Goal: Task Accomplishment & Management: Manage account settings

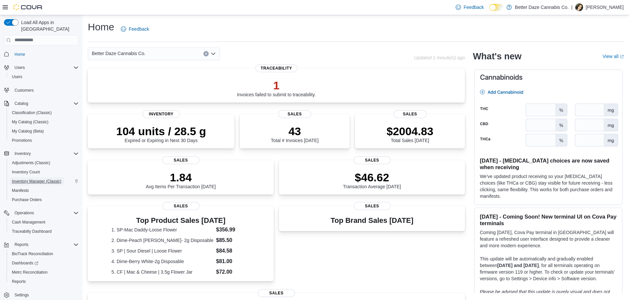
click at [30, 179] on span "Inventory Manager (Classic)" at bounding box center [37, 181] width 50 height 5
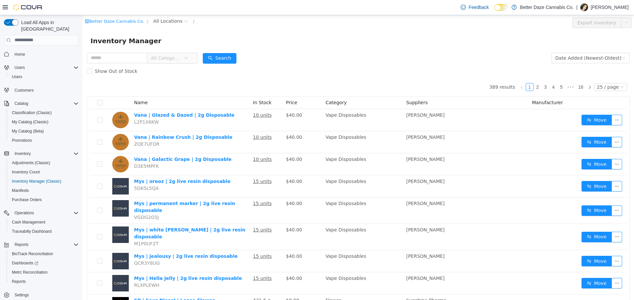
click at [188, 57] on icon "icon: down" at bounding box center [186, 58] width 4 height 4
click at [169, 20] on span "All Locations" at bounding box center [167, 20] width 29 height 7
click at [171, 59] on span "[PERSON_NAME]" at bounding box center [181, 56] width 38 height 5
click at [210, 20] on div "All Rooms" at bounding box center [221, 22] width 23 height 10
click at [196, 50] on li "Sales Floor" at bounding box center [197, 46] width 40 height 11
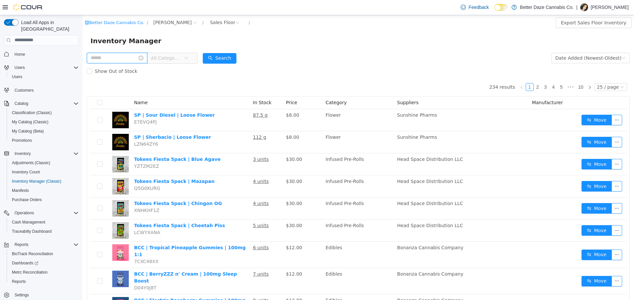
click at [131, 58] on input "text" at bounding box center [117, 58] width 60 height 11
type input "****"
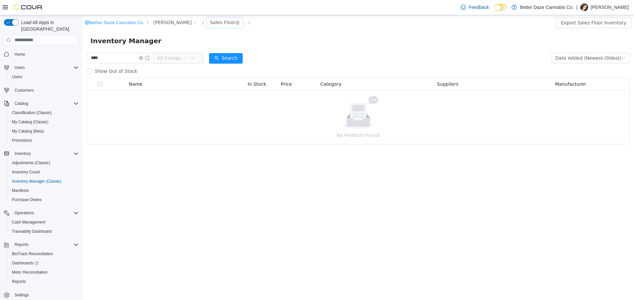
click at [210, 26] on div "Sales Floor" at bounding box center [222, 22] width 25 height 10
click at [198, 57] on li "Receiving Room" at bounding box center [197, 57] width 40 height 11
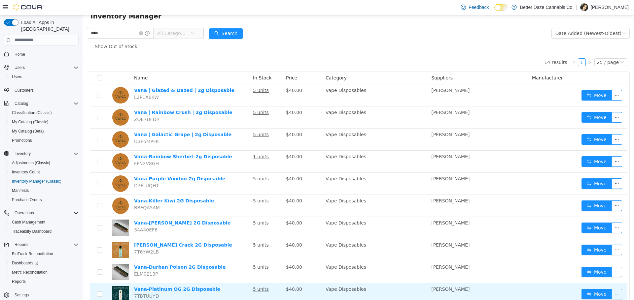
scroll to position [137, 0]
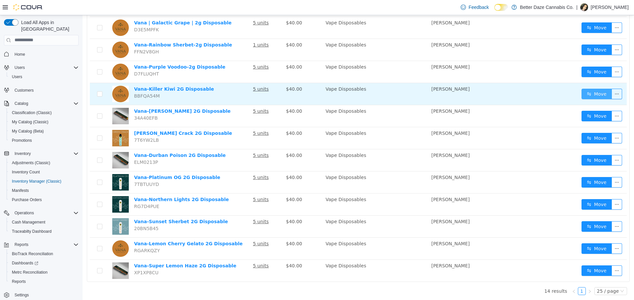
click at [591, 93] on button "Move" at bounding box center [596, 93] width 30 height 11
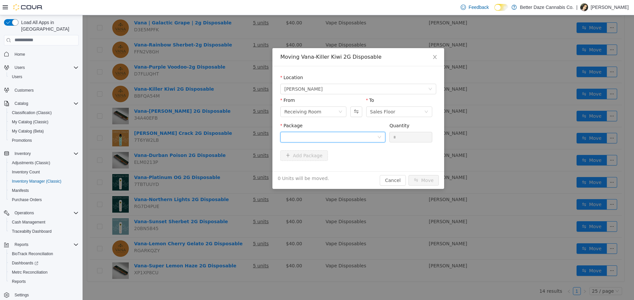
click at [332, 139] on div at bounding box center [330, 137] width 93 height 10
click at [342, 163] on li "2077326364068886 Quantity : 5 Units" at bounding box center [332, 165] width 105 height 18
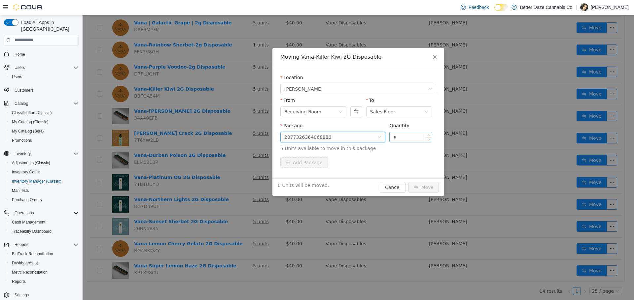
click at [397, 137] on input "*" at bounding box center [411, 137] width 42 height 10
type input "*"
click at [429, 188] on button "Move" at bounding box center [423, 187] width 30 height 11
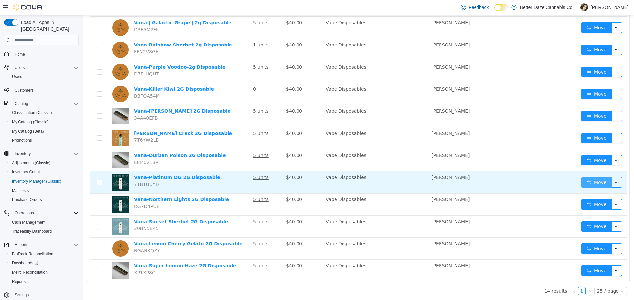
click at [590, 186] on button "Move" at bounding box center [596, 182] width 30 height 11
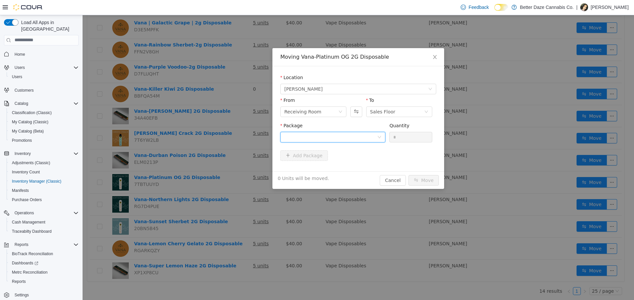
click at [322, 137] on div at bounding box center [330, 137] width 93 height 10
click at [325, 167] on li "0909020252834323 Quantity : 5 Units" at bounding box center [332, 165] width 105 height 18
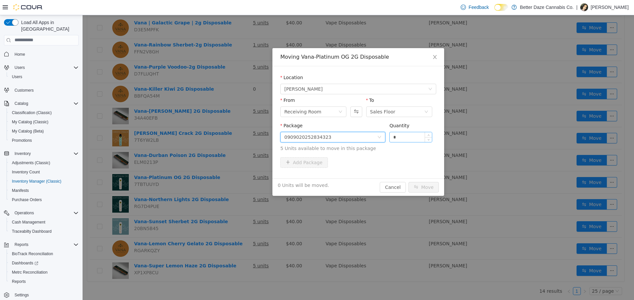
click at [403, 138] on input "*" at bounding box center [411, 137] width 42 height 10
type input "*"
click at [427, 188] on button "Move" at bounding box center [423, 187] width 30 height 11
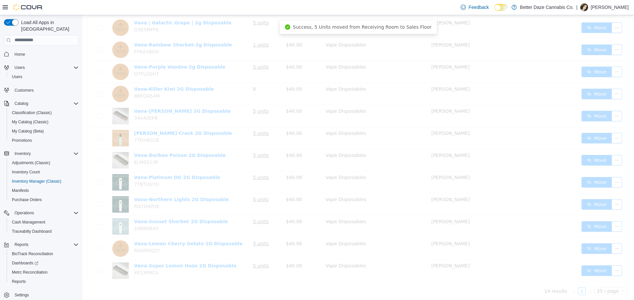
scroll to position [115, 0]
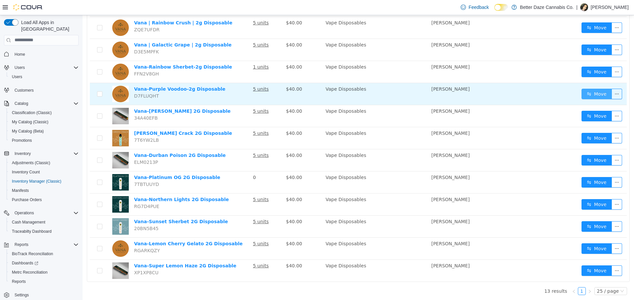
click at [589, 95] on button "Move" at bounding box center [596, 93] width 30 height 11
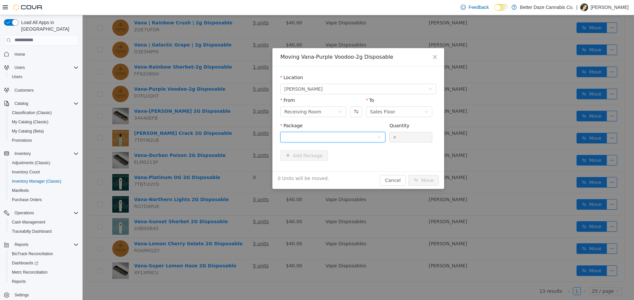
click at [322, 136] on div at bounding box center [330, 137] width 93 height 10
click at [331, 168] on li "5340716984107110 Quantity : 5 Units" at bounding box center [332, 165] width 105 height 18
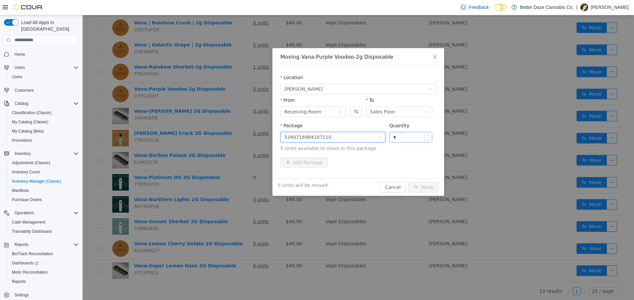
click at [410, 141] on input "*" at bounding box center [411, 137] width 42 height 10
type input "*"
click at [422, 188] on button "Move" at bounding box center [423, 187] width 30 height 11
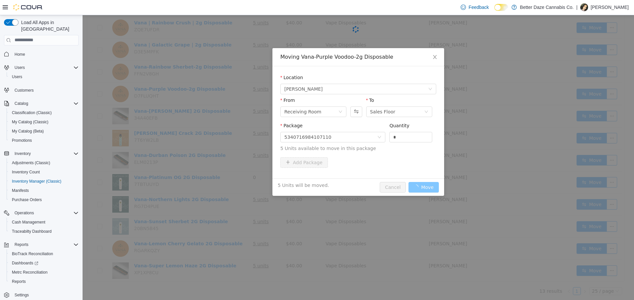
scroll to position [93, 0]
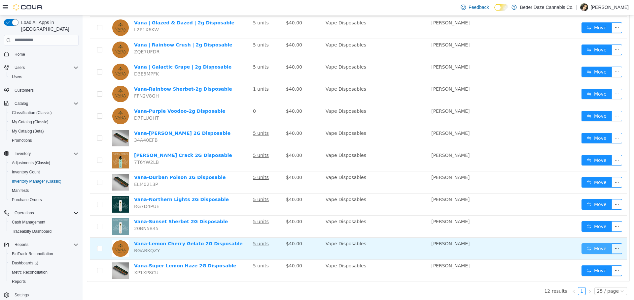
click at [589, 246] on button "Move" at bounding box center [596, 248] width 30 height 11
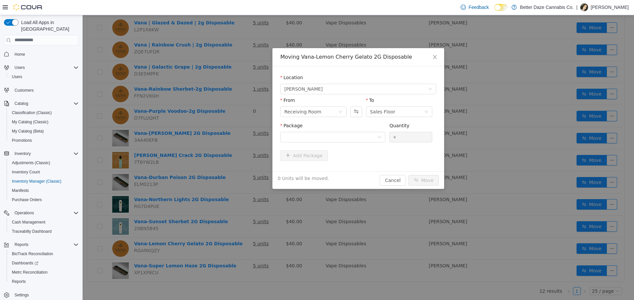
click at [327, 142] on div "Package" at bounding box center [332, 133] width 105 height 23
click at [327, 141] on div at bounding box center [330, 137] width 93 height 10
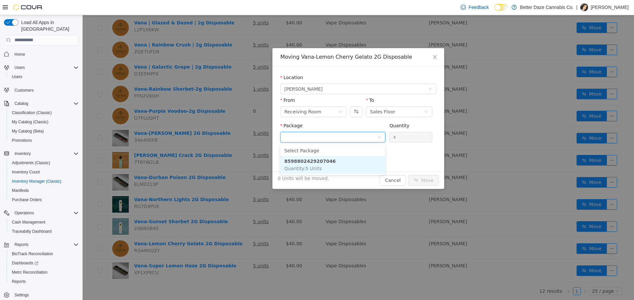
click at [337, 165] on li "8598802429207046 Quantity : 5 Units" at bounding box center [332, 165] width 105 height 18
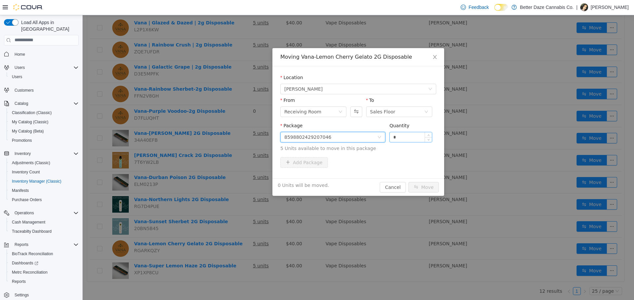
click at [416, 136] on input "*" at bounding box center [411, 137] width 42 height 10
type input "*"
click at [420, 181] on div "5 Units will be moved. Cancel Move" at bounding box center [358, 187] width 172 height 18
click at [422, 184] on button "Move" at bounding box center [423, 187] width 30 height 11
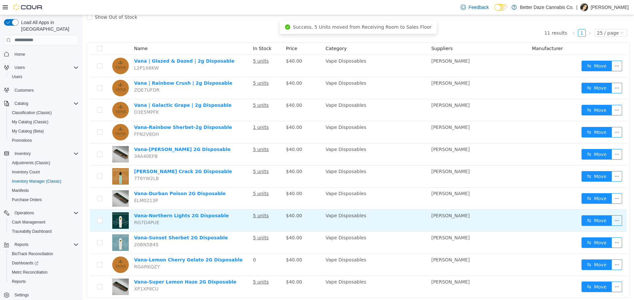
scroll to position [71, 0]
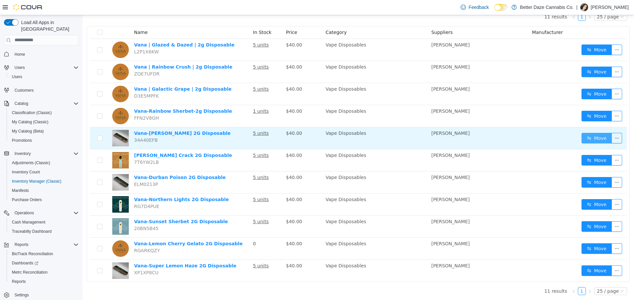
click at [595, 143] on button "Move" at bounding box center [596, 138] width 30 height 11
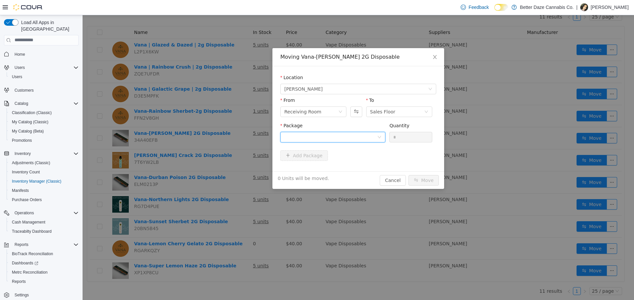
click at [308, 139] on div at bounding box center [330, 137] width 93 height 10
click at [336, 157] on li "4020931820813204 Quantity : 5 Units" at bounding box center [332, 165] width 105 height 18
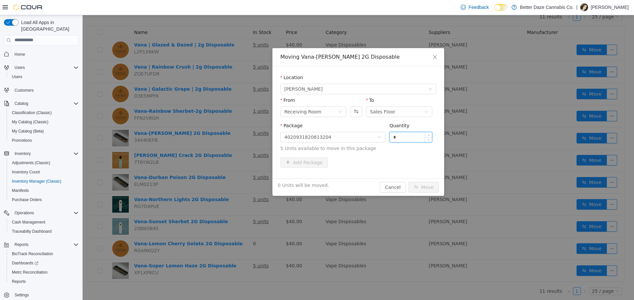
click at [394, 134] on input "*" at bounding box center [411, 137] width 42 height 10
click at [406, 139] on input "*" at bounding box center [411, 137] width 42 height 10
type input "*"
click at [428, 187] on button "Move" at bounding box center [423, 187] width 30 height 11
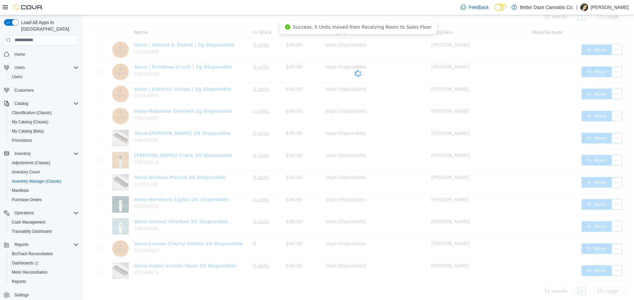
scroll to position [49, 0]
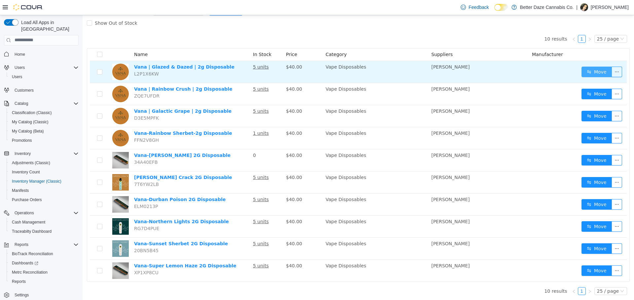
click at [595, 76] on button "Move" at bounding box center [596, 71] width 30 height 11
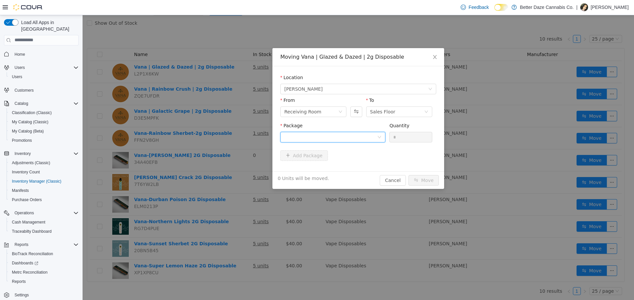
click at [380, 141] on div at bounding box center [332, 137] width 105 height 11
click at [380, 164] on li "0529133600115842 Quantity : 5 Units" at bounding box center [332, 165] width 105 height 18
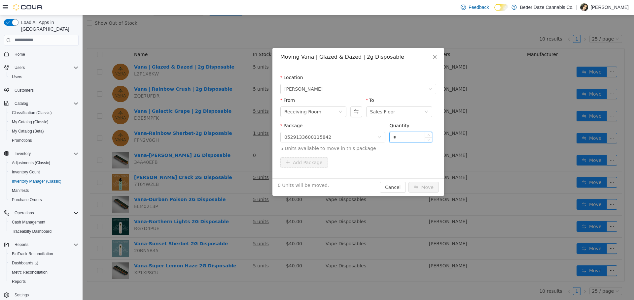
click at [418, 136] on input "*" at bounding box center [411, 137] width 42 height 10
type input "*"
click at [422, 191] on button "Move" at bounding box center [423, 187] width 30 height 11
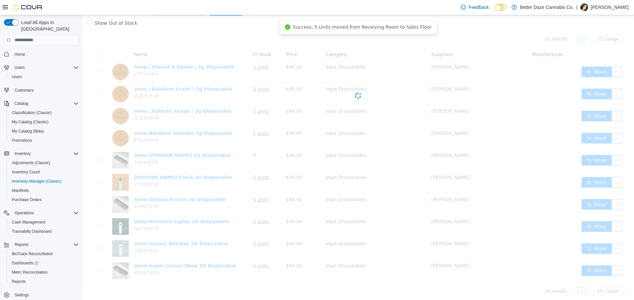
scroll to position [26, 0]
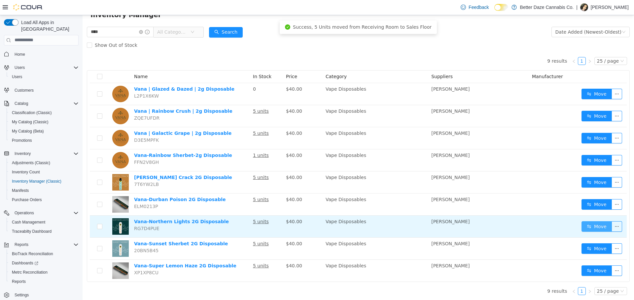
click at [582, 227] on button "Move" at bounding box center [596, 226] width 30 height 11
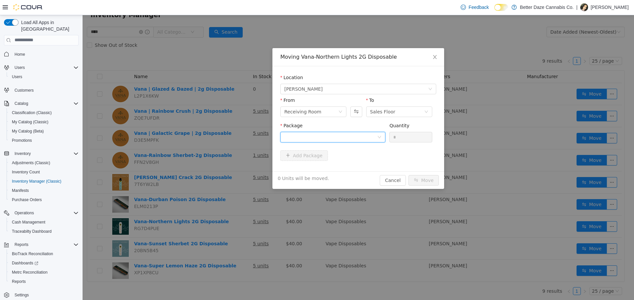
click at [368, 136] on div at bounding box center [330, 137] width 93 height 10
click at [373, 163] on li "[CREDIT_CARD_NUMBER] Quantity : 5 Units" at bounding box center [332, 165] width 105 height 18
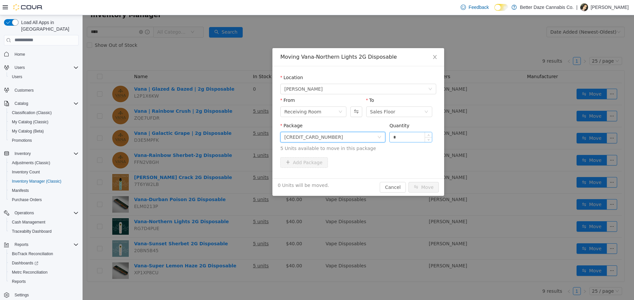
click at [402, 136] on input "*" at bounding box center [411, 137] width 42 height 10
type input "*"
click at [435, 192] on button "Move" at bounding box center [423, 187] width 30 height 11
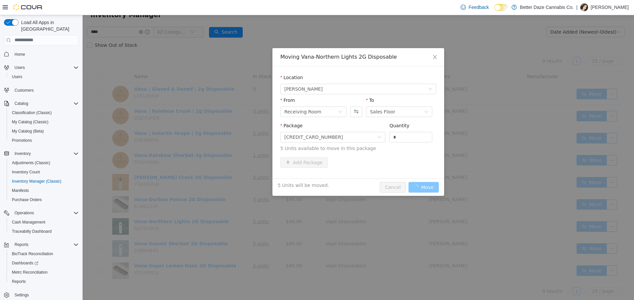
scroll to position [4, 0]
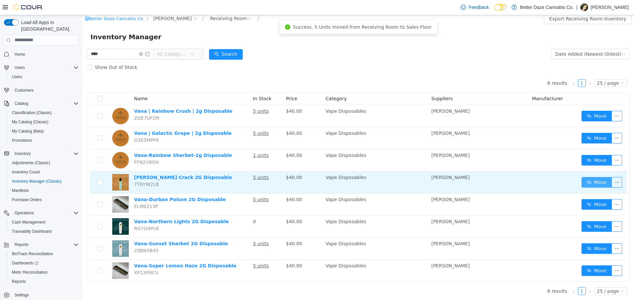
click at [582, 184] on button "Move" at bounding box center [596, 182] width 30 height 11
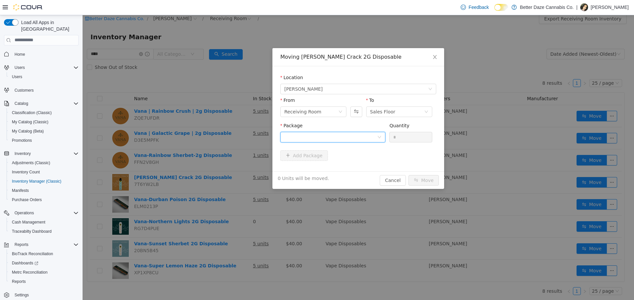
click at [367, 133] on div at bounding box center [330, 137] width 93 height 10
click at [378, 161] on li "2355997604267417 Quantity : 5 Units" at bounding box center [332, 165] width 105 height 18
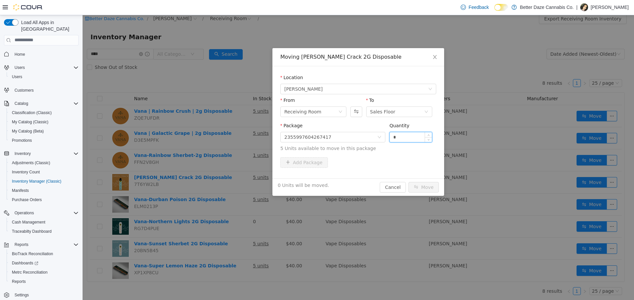
click at [414, 142] on input "*" at bounding box center [411, 137] width 42 height 10
type input "*"
click at [437, 185] on button "Move" at bounding box center [423, 187] width 30 height 11
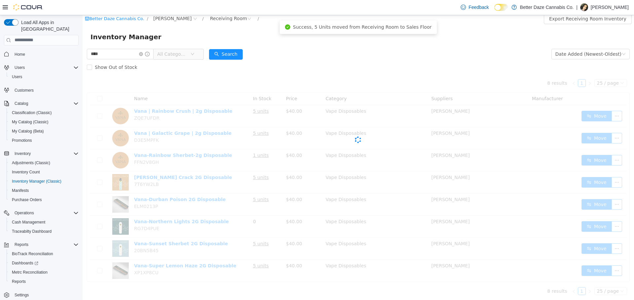
scroll to position [0, 0]
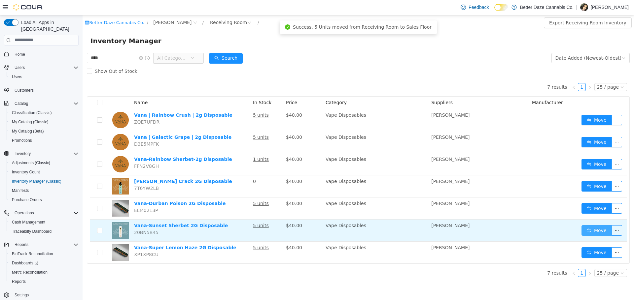
click at [605, 232] on button "Move" at bounding box center [596, 230] width 30 height 11
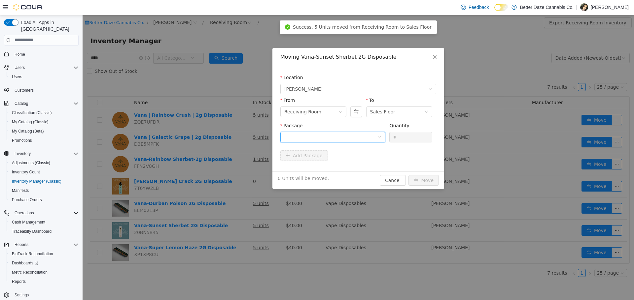
click at [328, 139] on div at bounding box center [330, 137] width 93 height 10
click at [333, 164] on li "[CREDIT_CARD_NUMBER] Quantity : 5 Units" at bounding box center [332, 165] width 105 height 18
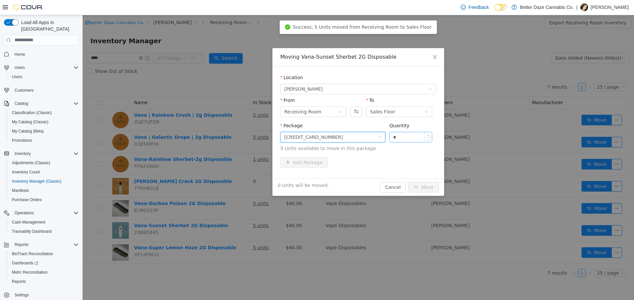
click at [400, 140] on input "*" at bounding box center [411, 137] width 42 height 10
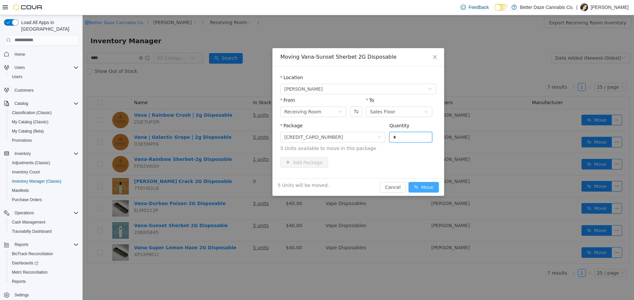
type input "*"
click at [429, 191] on button "Move" at bounding box center [423, 187] width 30 height 11
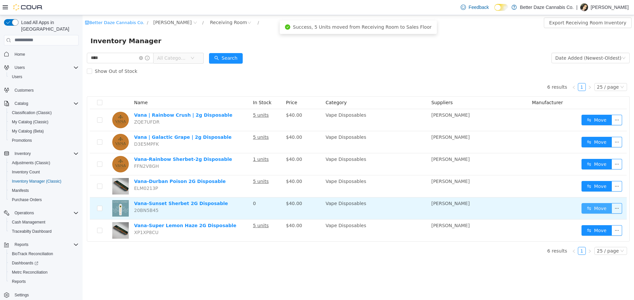
click at [606, 206] on button "Move" at bounding box center [596, 208] width 30 height 11
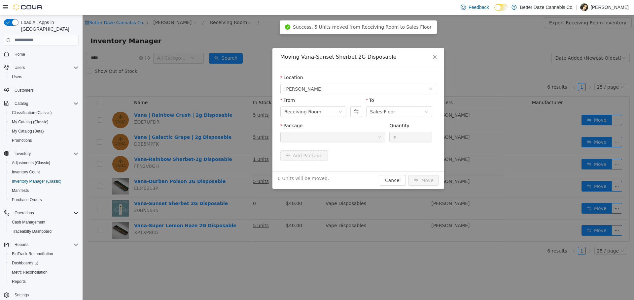
click at [346, 140] on div at bounding box center [330, 137] width 93 height 10
click at [436, 57] on icon "icon: close" at bounding box center [434, 56] width 5 height 5
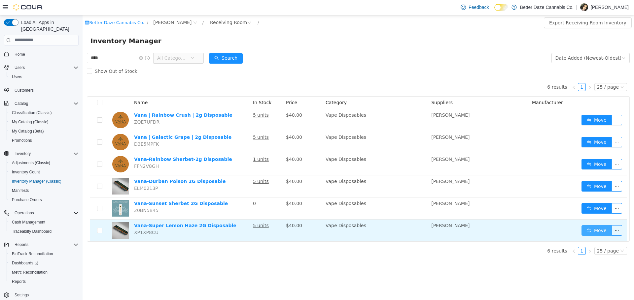
click at [591, 226] on button "Move" at bounding box center [596, 230] width 30 height 11
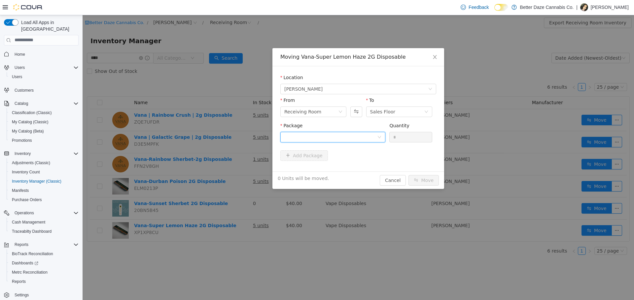
click at [358, 139] on div at bounding box center [330, 137] width 93 height 10
click at [357, 161] on li "8322007104715440 Quantity : 5 Units" at bounding box center [332, 165] width 105 height 18
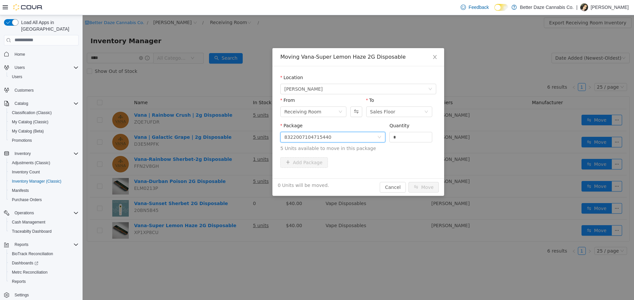
click at [403, 143] on div "Quantity *" at bounding box center [410, 133] width 43 height 23
click at [403, 137] on input "*" at bounding box center [411, 137] width 42 height 10
type input "*"
drag, startPoint x: 433, startPoint y: 187, endPoint x: 434, endPoint y: 191, distance: 4.1
click at [433, 190] on button "Move" at bounding box center [423, 187] width 30 height 11
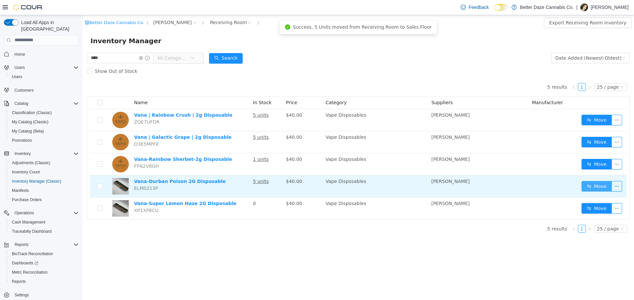
click at [589, 190] on button "Move" at bounding box center [596, 186] width 30 height 11
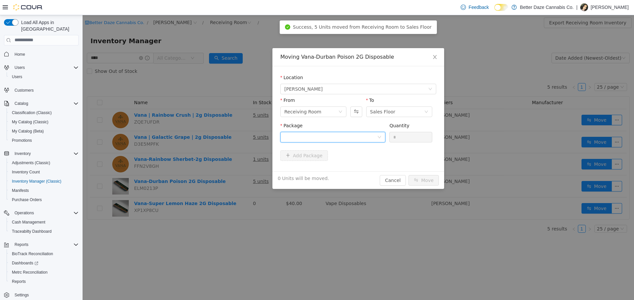
click at [317, 137] on div at bounding box center [330, 137] width 93 height 10
click at [324, 167] on li "5023418222272450 Quantity : 5 Units" at bounding box center [332, 165] width 105 height 18
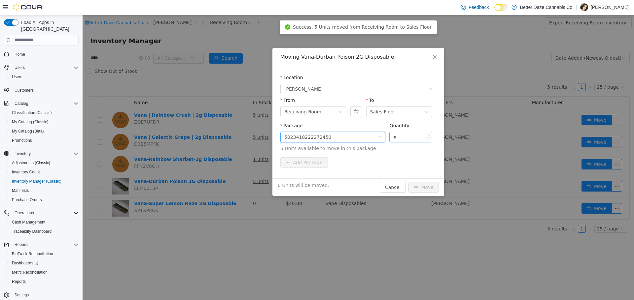
click at [417, 135] on input "*" at bounding box center [411, 137] width 42 height 10
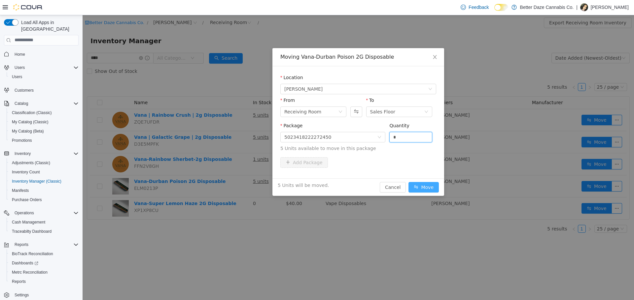
type input "*"
click at [422, 189] on button "Move" at bounding box center [423, 187] width 30 height 11
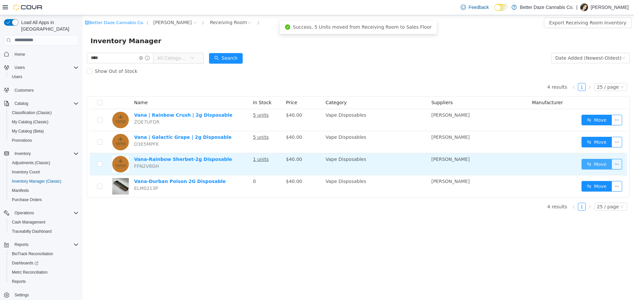
click at [590, 167] on button "Move" at bounding box center [596, 164] width 30 height 11
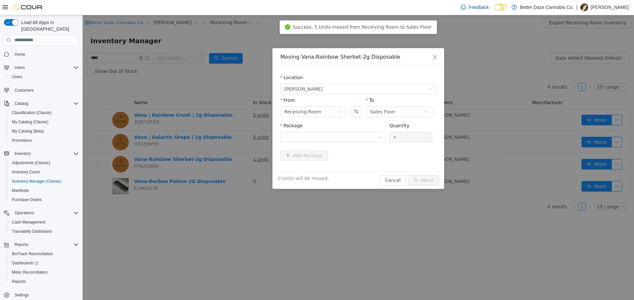
click at [497, 240] on div "Moving Vana-Rainbow Sherbet-2g Disposable Location [PERSON_NAME] From Receiving…" at bounding box center [358, 158] width 551 height 286
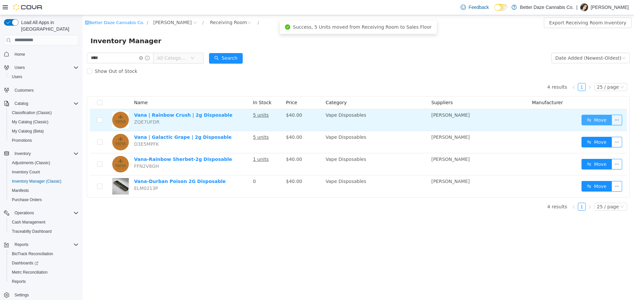
click at [591, 120] on button "Move" at bounding box center [596, 120] width 30 height 11
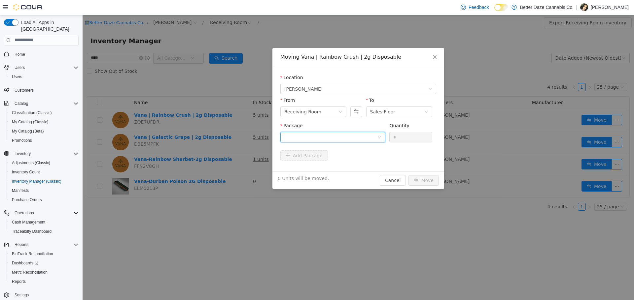
click at [353, 133] on div at bounding box center [330, 137] width 93 height 10
click at [362, 159] on li "2999146190781341 Quantity : 5 Units" at bounding box center [332, 165] width 105 height 18
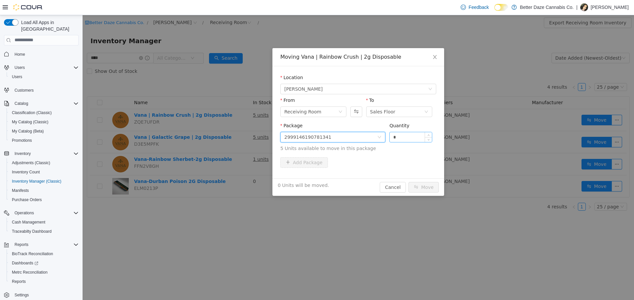
click at [423, 140] on input "*" at bounding box center [411, 137] width 42 height 10
type input "*"
click at [429, 187] on button "Move" at bounding box center [423, 187] width 30 height 11
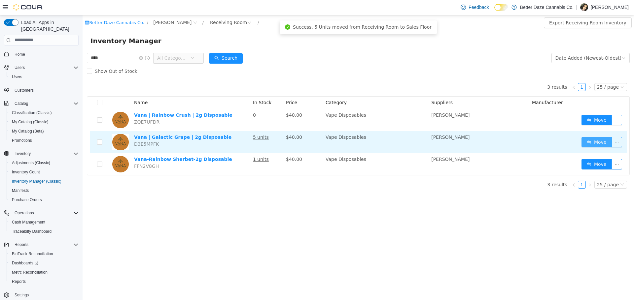
click at [598, 146] on button "Move" at bounding box center [596, 142] width 30 height 11
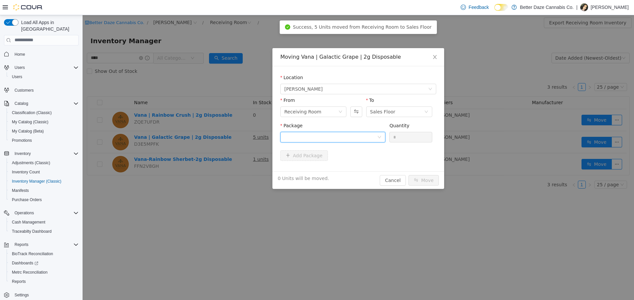
click at [311, 133] on div at bounding box center [330, 137] width 93 height 10
click at [331, 160] on li "8189818487850856 Quantity : 5 Units" at bounding box center [332, 165] width 105 height 18
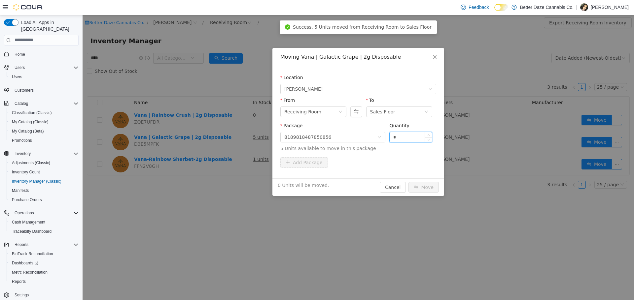
click at [411, 135] on input "*" at bounding box center [411, 137] width 42 height 10
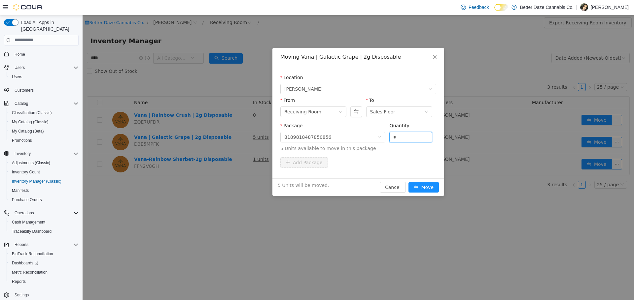
type input "*"
click at [437, 193] on div "5 Units will be moved. Cancel Move" at bounding box center [358, 187] width 172 height 18
click at [434, 188] on button "Move" at bounding box center [423, 187] width 30 height 11
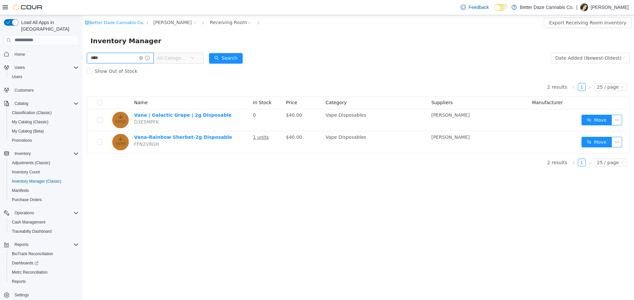
click at [118, 60] on input "****" at bounding box center [120, 58] width 67 height 11
type input "*"
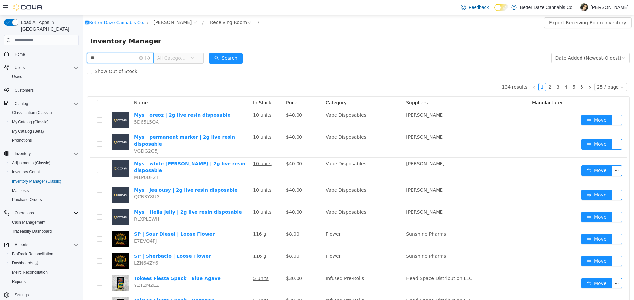
type input "***"
click at [30, 220] on span "Cash Management" at bounding box center [28, 222] width 33 height 5
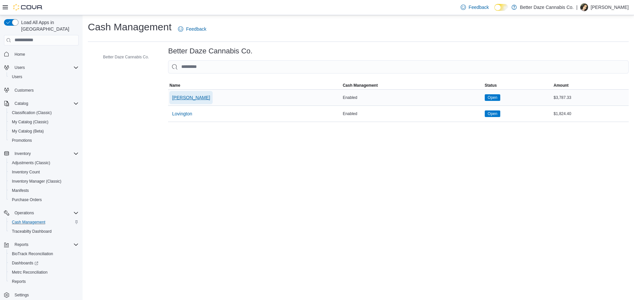
click at [185, 99] on span "[PERSON_NAME]" at bounding box center [191, 97] width 38 height 7
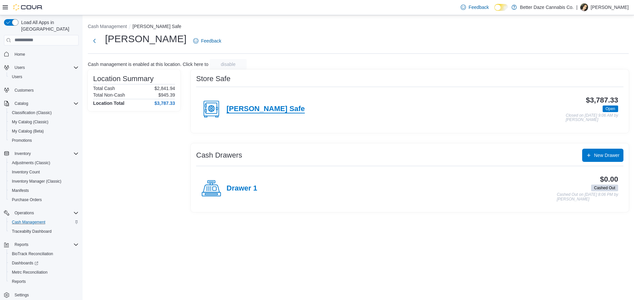
click at [236, 111] on h4 "[PERSON_NAME] Safe" at bounding box center [266, 109] width 78 height 9
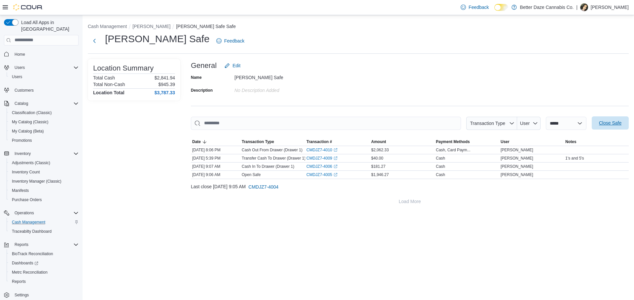
click at [602, 126] on span "Close Safe" at bounding box center [610, 123] width 29 height 13
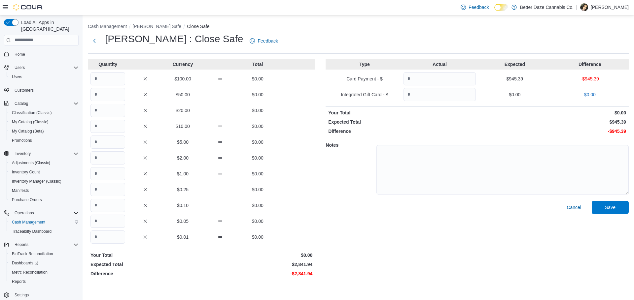
click at [96, 87] on div "Quantity Currency Total $100.00 $0.00 $50.00 $0.00 $20.00 $0.00 $10.00 $0.00 $5…" at bounding box center [201, 169] width 227 height 221
click at [100, 81] on input "Quantity" at bounding box center [107, 78] width 35 height 13
type input "*"
click at [117, 90] on input "Quantity" at bounding box center [107, 94] width 35 height 13
type input "**"
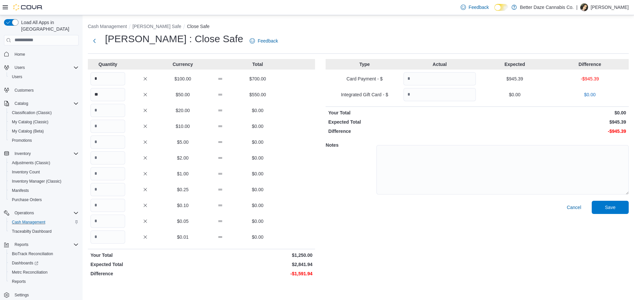
click at [112, 117] on div "Quantity Currency Total * $100.00 $700.00 ** $50.00 $550.00 $20.00 $0.00 $10.00…" at bounding box center [201, 169] width 227 height 221
click at [111, 113] on input "Quantity" at bounding box center [107, 110] width 35 height 13
type input "**"
click at [111, 119] on div "Quantity Currency Total * $100.00 $700.00 ** $50.00 $550.00 ** $20.00 $580.00 $…" at bounding box center [201, 169] width 227 height 221
click at [112, 123] on input "Quantity" at bounding box center [107, 126] width 35 height 13
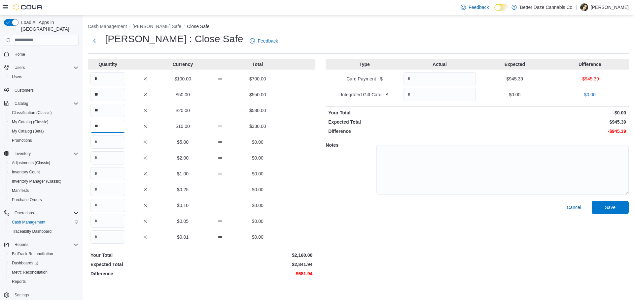
type input "**"
click at [107, 138] on input "Quantity" at bounding box center [107, 142] width 35 height 13
type input "**"
click at [109, 176] on input "Quantity" at bounding box center [107, 173] width 35 height 13
type input "***"
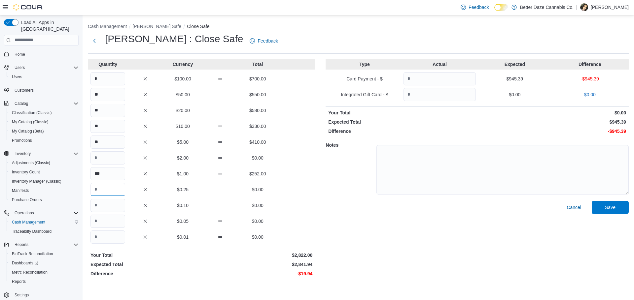
click at [110, 193] on input "Quantity" at bounding box center [107, 189] width 35 height 13
type input "**"
click at [109, 200] on input "Quantity" at bounding box center [107, 205] width 35 height 13
type input "**"
click at [106, 219] on input "Quantity" at bounding box center [107, 221] width 35 height 13
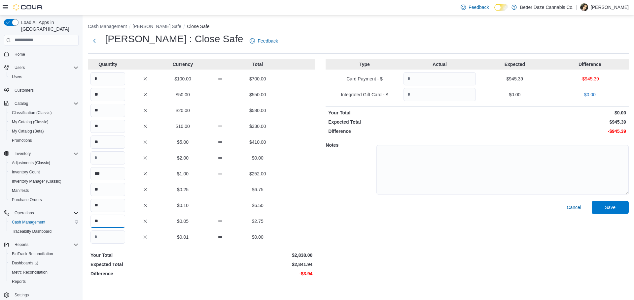
type input "**"
click at [107, 240] on input "Quantity" at bounding box center [107, 237] width 35 height 13
type input "**"
click at [120, 158] on input "Quantity" at bounding box center [107, 158] width 35 height 13
type input "**"
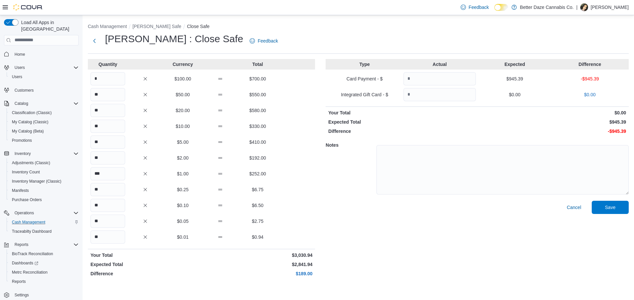
click at [215, 262] on p "$2,841.94" at bounding box center [258, 265] width 110 height 7
click at [317, 235] on div "Quantity Currency Total * $100.00 $700.00 ** $50.00 $550.00 ** $20.00 $580.00 *…" at bounding box center [358, 169] width 541 height 221
click at [428, 77] on input "Quantity" at bounding box center [439, 78] width 72 height 13
type input "******"
click at [429, 135] on div "Type Actual Expected Difference Card Payment - $ ****** $945.39 $0.00 Integrate…" at bounding box center [477, 169] width 303 height 221
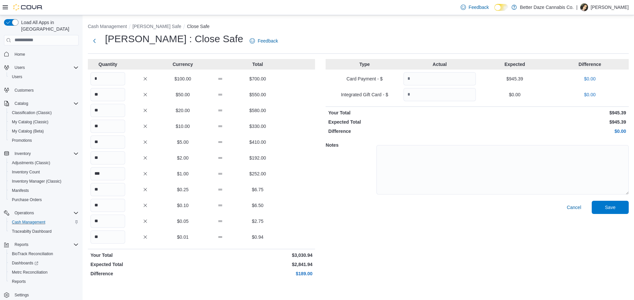
click at [367, 222] on div "Cancel Save" at bounding box center [477, 240] width 303 height 79
click at [312, 232] on div "** $0.01 $0.94" at bounding box center [201, 237] width 227 height 13
click at [605, 211] on span "Save" at bounding box center [610, 207] width 29 height 13
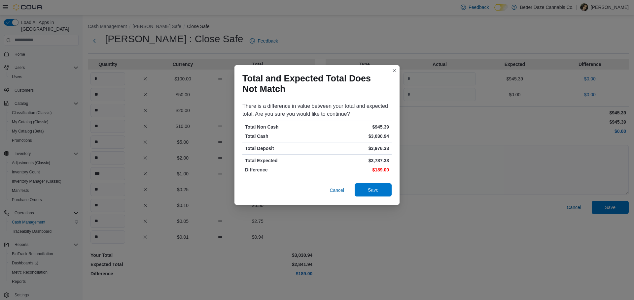
click at [375, 187] on span "Save" at bounding box center [373, 190] width 29 height 13
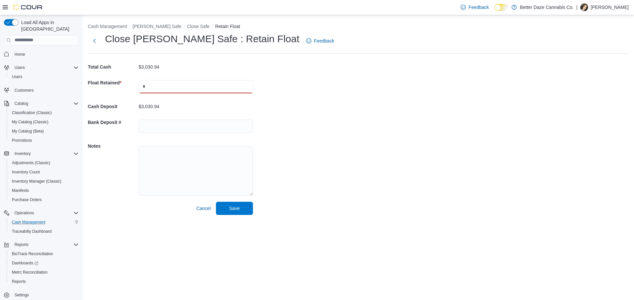
click at [193, 90] on input "text" at bounding box center [196, 86] width 114 height 13
type input "*******"
click at [224, 211] on span "Save" at bounding box center [234, 208] width 29 height 13
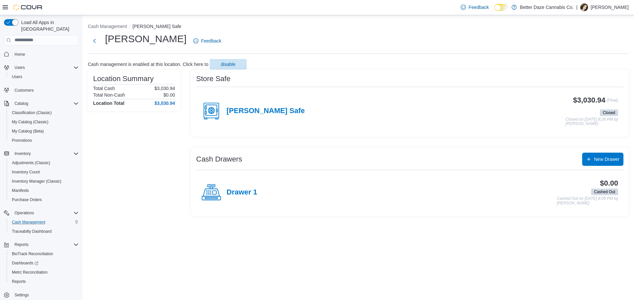
click at [613, 12] on div "Feedback Dark Mode Better Daze Cannabis Co. | [PERSON_NAME]" at bounding box center [543, 7] width 171 height 13
click at [617, 9] on p "[PERSON_NAME]" at bounding box center [610, 7] width 38 height 8
click at [590, 64] on span "Sign Out" at bounding box center [586, 64] width 18 height 7
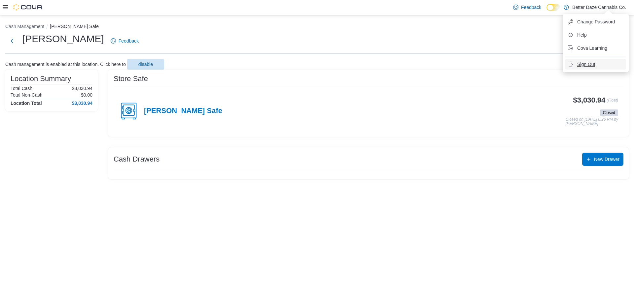
click at [590, 64] on span "Sign Out" at bounding box center [586, 64] width 18 height 7
